Goal: Task Accomplishment & Management: Manage account settings

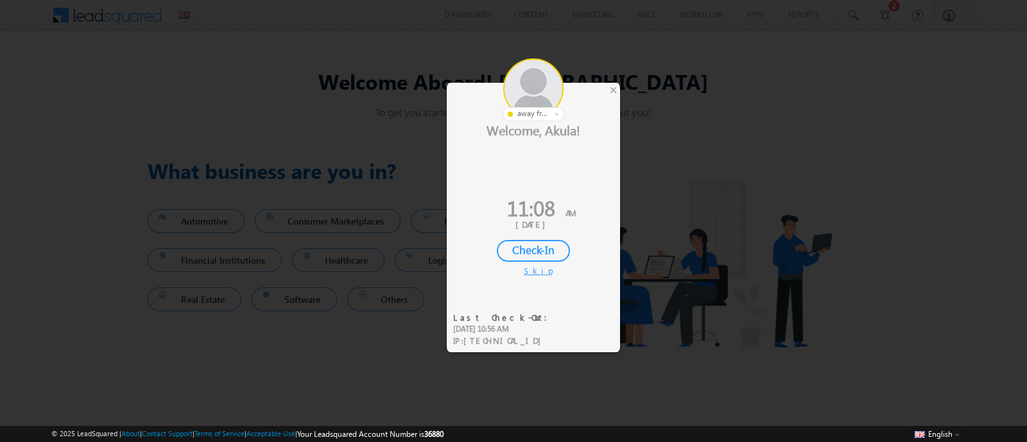
click at [538, 271] on div "Skip" at bounding box center [533, 271] width 19 height 12
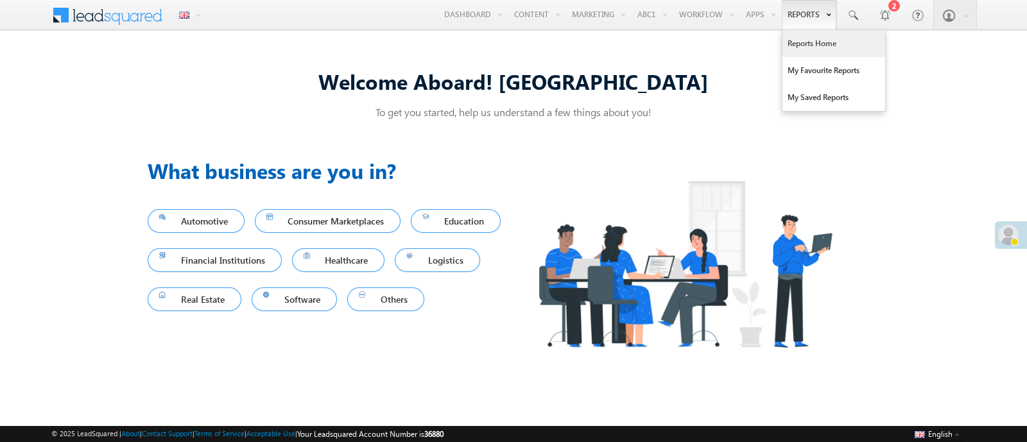
click at [809, 42] on link "Reports Home" at bounding box center [834, 43] width 103 height 27
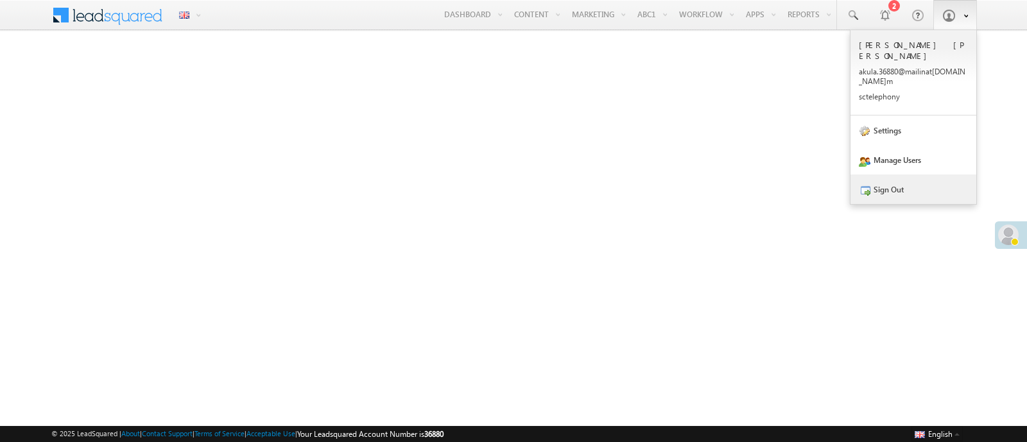
click at [899, 175] on link "Sign Out" at bounding box center [914, 190] width 126 height 30
